Goal: Task Accomplishment & Management: Complete application form

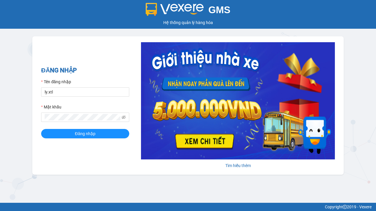
type input "ly.xtl"
click at [85, 133] on span "Đăng nhập" at bounding box center [85, 134] width 21 height 6
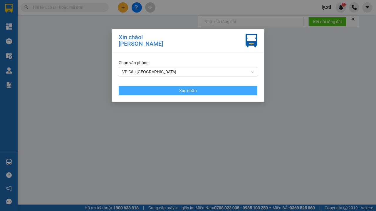
click at [188, 90] on span "Xác nhận" at bounding box center [188, 90] width 18 height 6
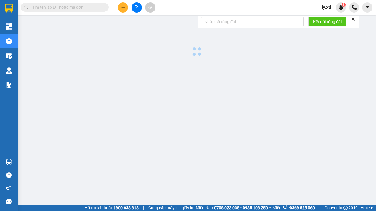
click at [123, 7] on icon "plus" at bounding box center [122, 7] width 3 height 0
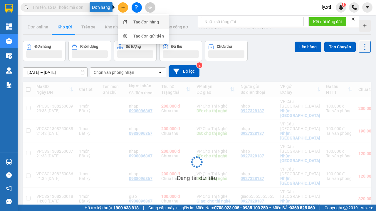
click at [146, 22] on div "Tạo đơn hàng" at bounding box center [146, 22] width 26 height 6
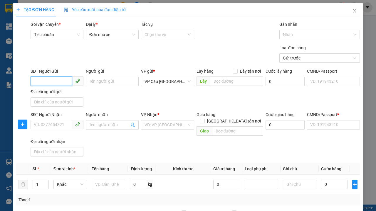
click at [51, 77] on input "SĐT Người Gửi" at bounding box center [51, 81] width 41 height 9
type input "0927328187"
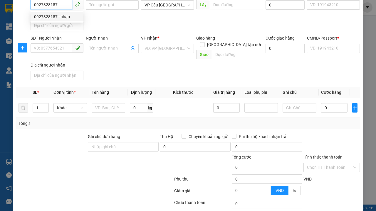
click at [57, 17] on div "0927328187 - nhạp" at bounding box center [57, 16] width 46 height 6
type input "nhạp"
checkbox input "true"
type input "[GEOGRAPHIC_DATA]"
type input "123456789112"
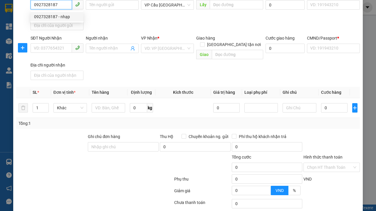
type input "0938096867"
type input "nhap"
type input "chợ thị nghè"
type input "10.000"
type input "123456789456"
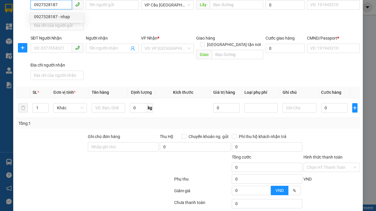
type input "200.000"
type input "15.000"
type input "20.000"
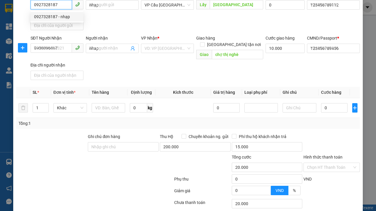
type input "320.000"
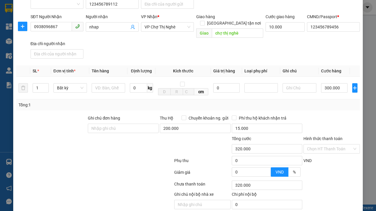
scroll to position [97, 0]
